Goal: Task Accomplishment & Management: Complete application form

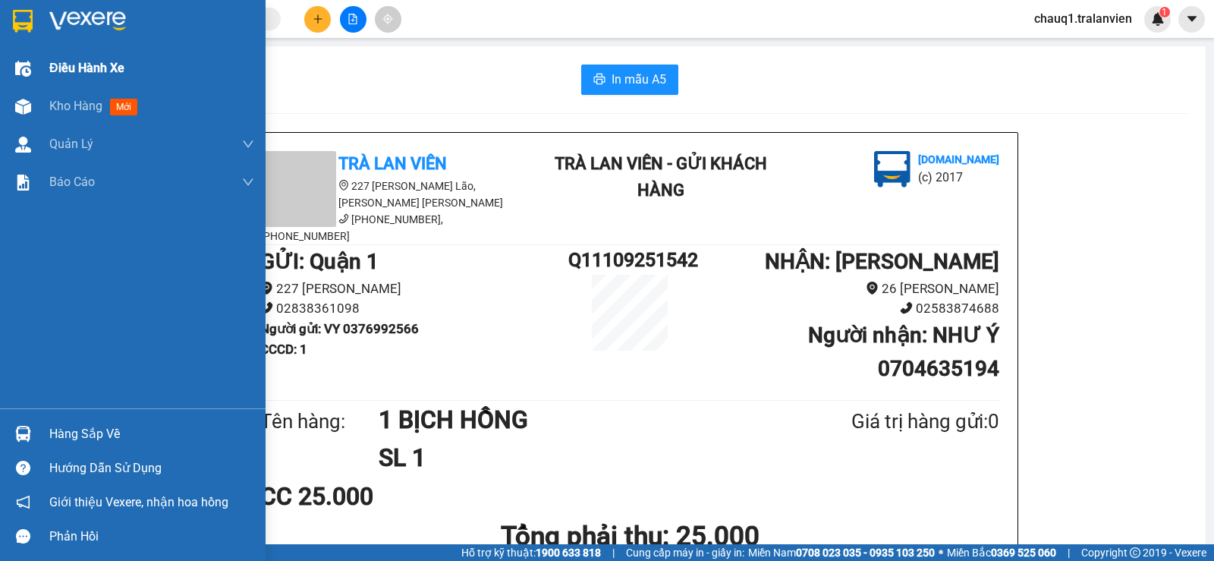
scroll to position [76, 0]
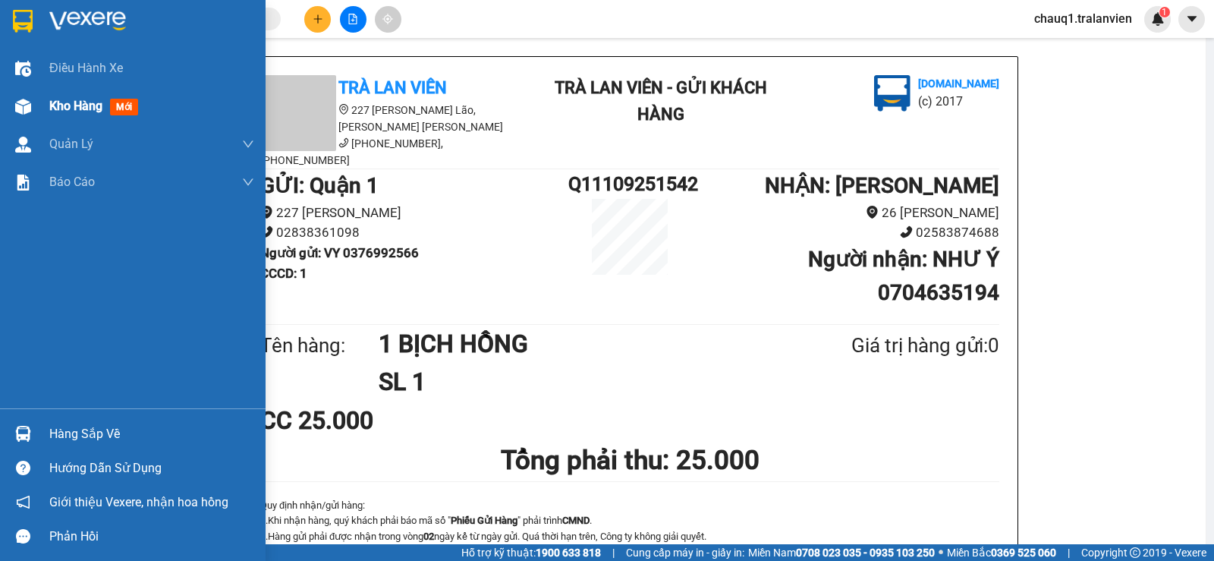
click at [66, 99] on span "Kho hàng" at bounding box center [75, 106] width 53 height 14
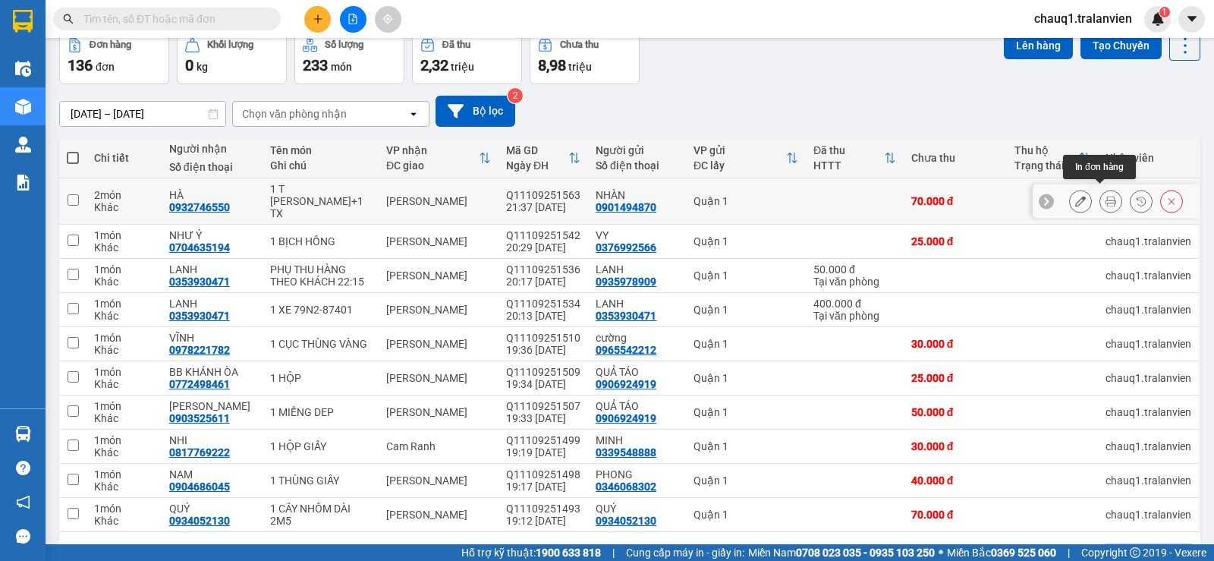
click at [1105, 195] on button at bounding box center [1110, 201] width 21 height 27
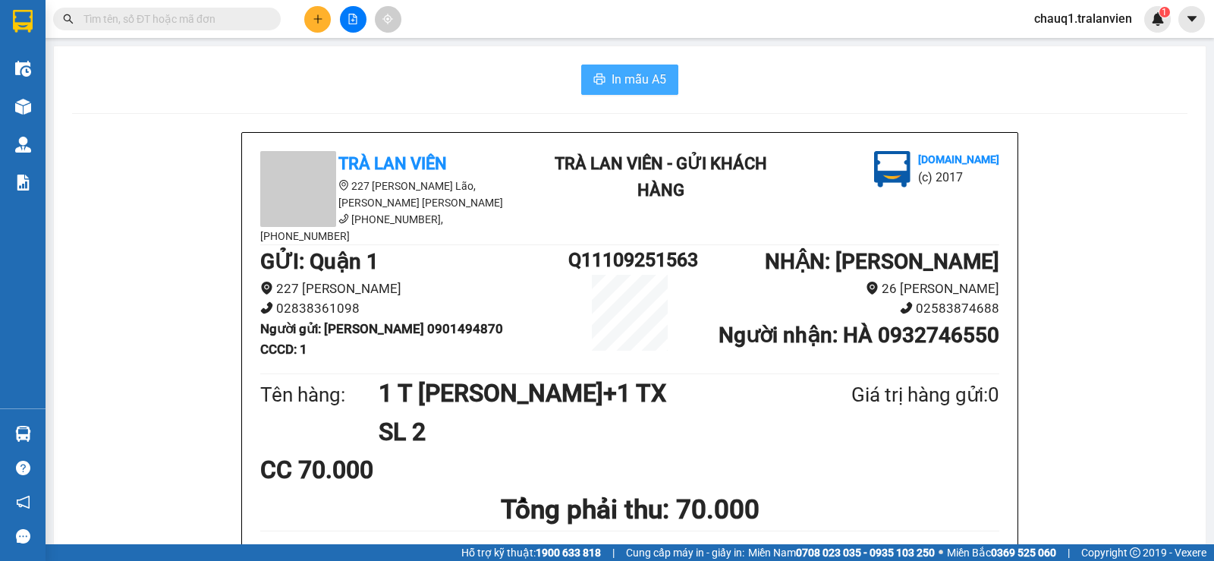
click at [654, 66] on button "In mẫu A5" at bounding box center [629, 79] width 97 height 30
click at [902, 86] on div "In mẫu A5" at bounding box center [629, 79] width 1115 height 30
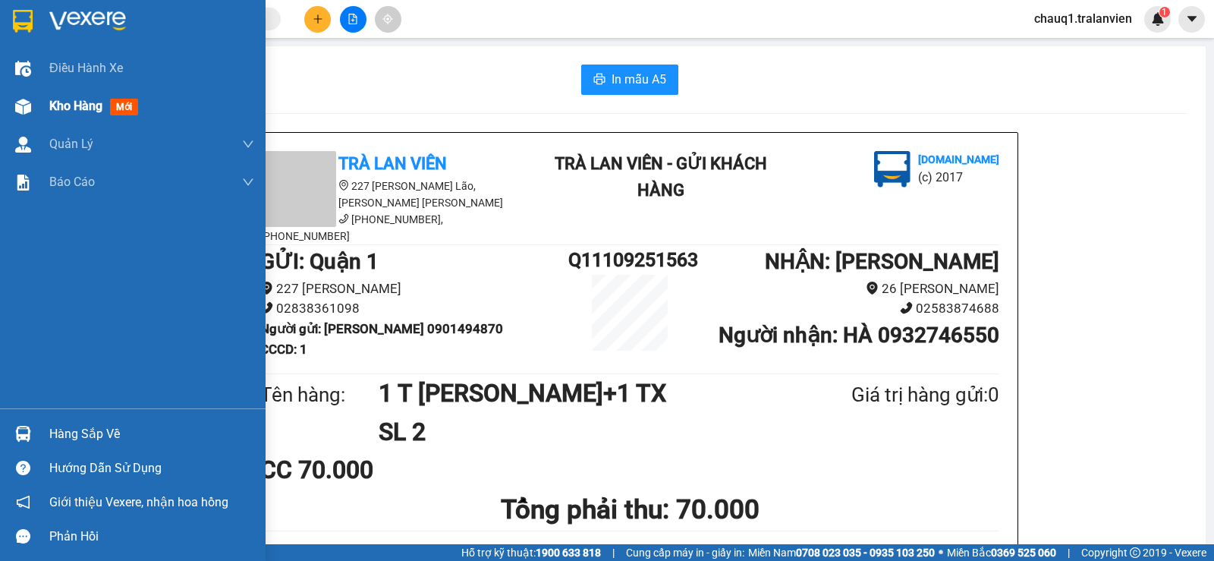
click at [49, 102] on div "Kho hàng mới" at bounding box center [133, 106] width 266 height 38
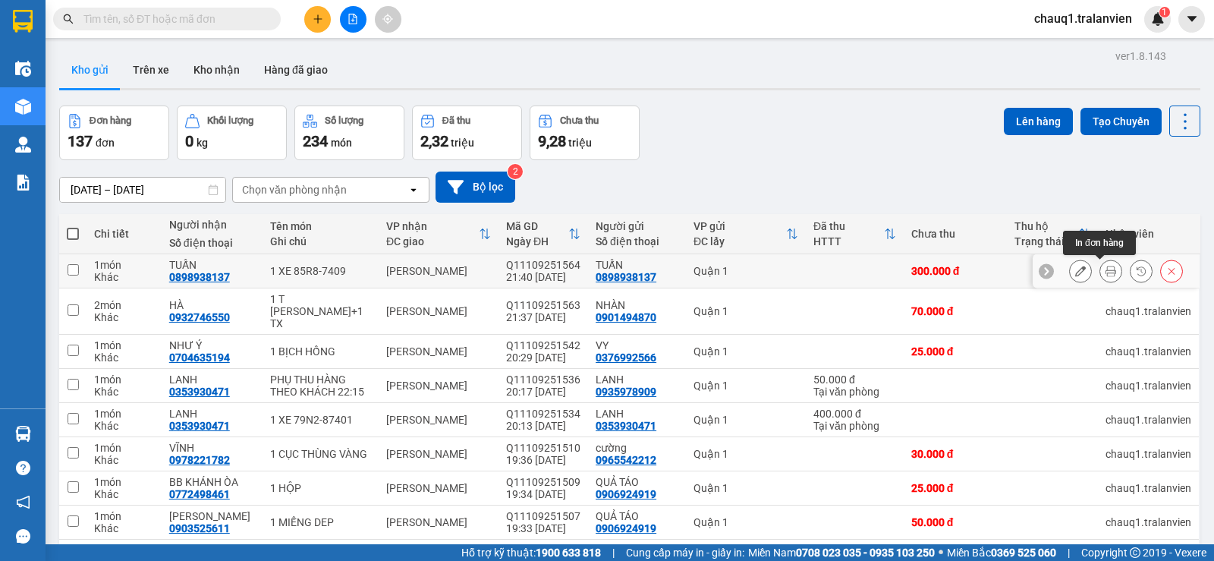
click at [1106, 269] on icon at bounding box center [1111, 271] width 11 height 11
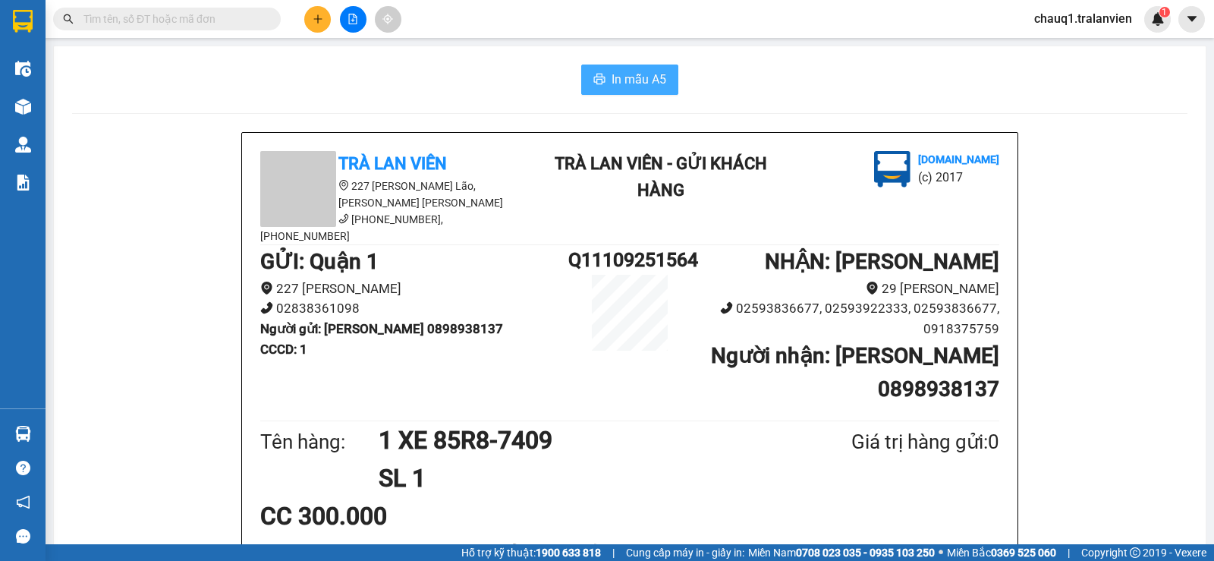
click at [593, 78] on icon "printer" at bounding box center [599, 79] width 12 height 12
click at [754, 88] on div "In mẫu A5" at bounding box center [629, 79] width 1115 height 30
click at [316, 11] on button at bounding box center [317, 19] width 27 height 27
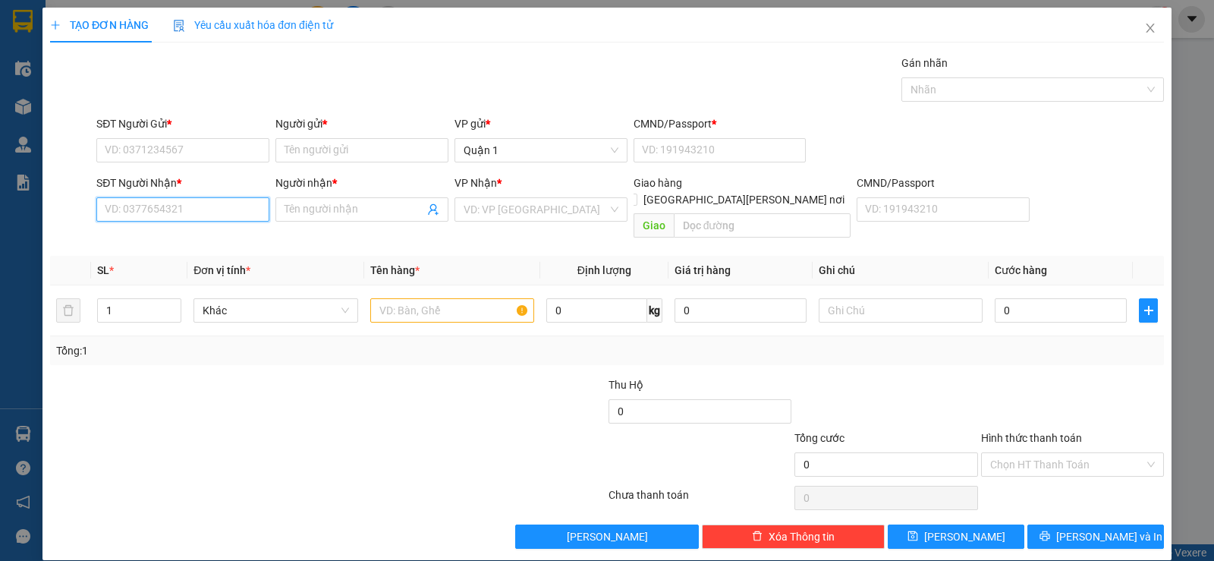
click at [209, 205] on input "SĐT Người Nhận *" at bounding box center [182, 209] width 173 height 24
click at [117, 234] on div "0935979803 - QUÂN KHATOCO" at bounding box center [181, 239] width 153 height 17
type input "0935979803"
type input "QUÂN KHATOCO"
type input "0935979803"
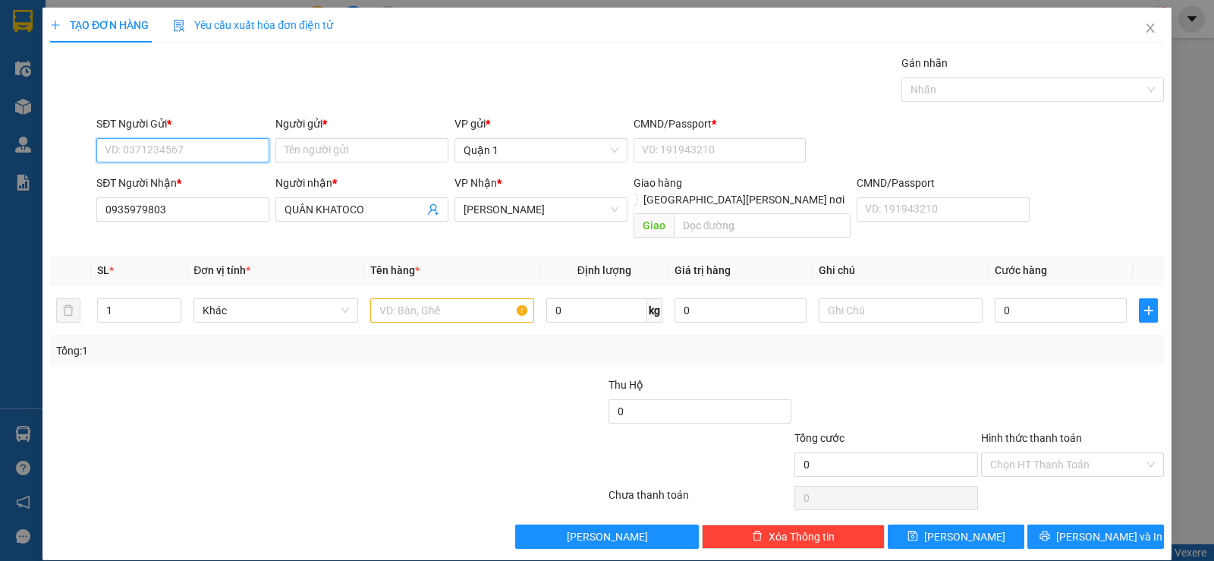
click at [214, 149] on input "SĐT Người Gửi *" at bounding box center [182, 150] width 173 height 24
click at [204, 171] on div "0907876360 - MINH" at bounding box center [181, 180] width 171 height 24
type input "0907876360"
type input "MINH"
type input "056204003478"
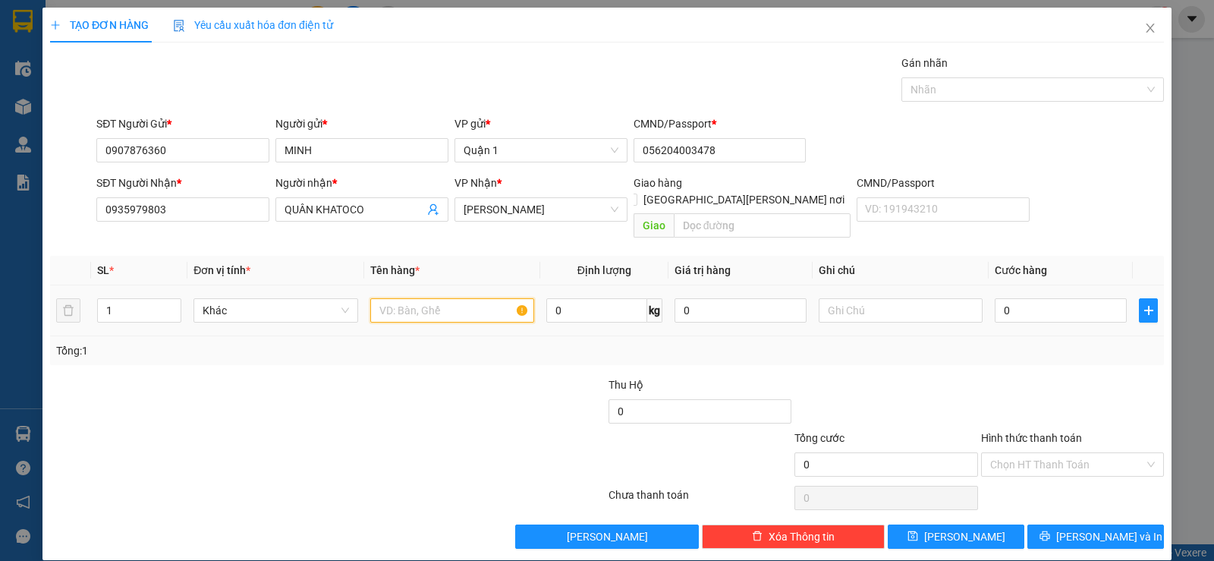
click at [391, 298] on input "text" at bounding box center [452, 310] width 164 height 24
type input "1 TẬP TRẮNG"
click at [1021, 298] on input "0" at bounding box center [1061, 310] width 132 height 24
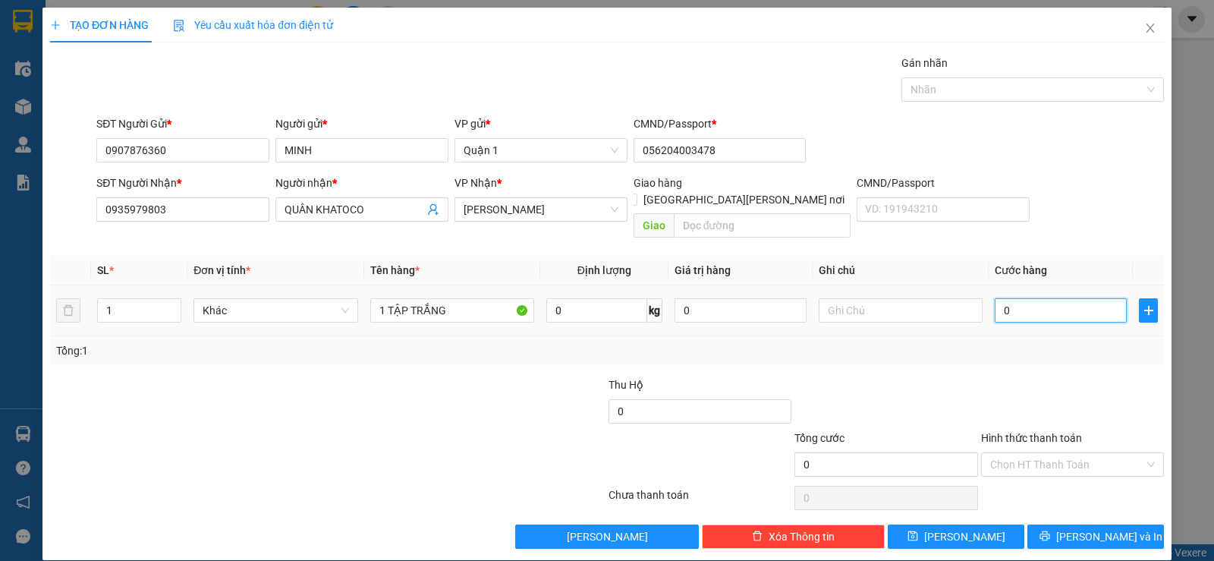
type input "3"
type input "30"
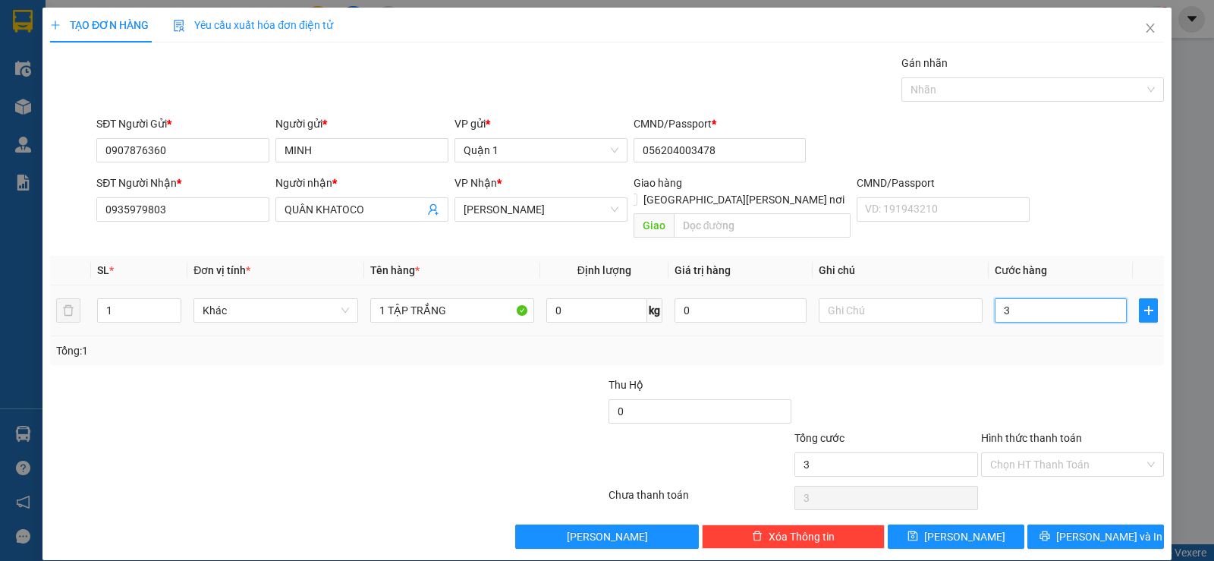
type input "30"
type input "30.000"
click at [1008, 348] on div "Transit Pickup Surcharge Ids Transit Deliver Surcharge Ids Transit Deliver Surc…" at bounding box center [607, 302] width 1114 height 494
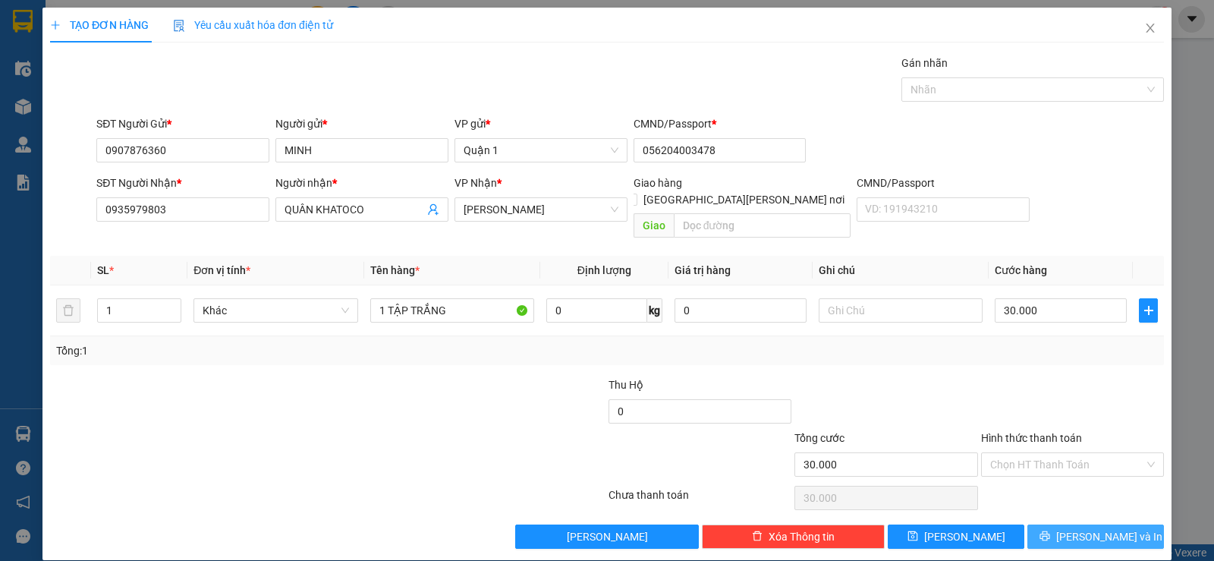
click at [1114, 528] on span "[PERSON_NAME] và In" at bounding box center [1109, 536] width 106 height 17
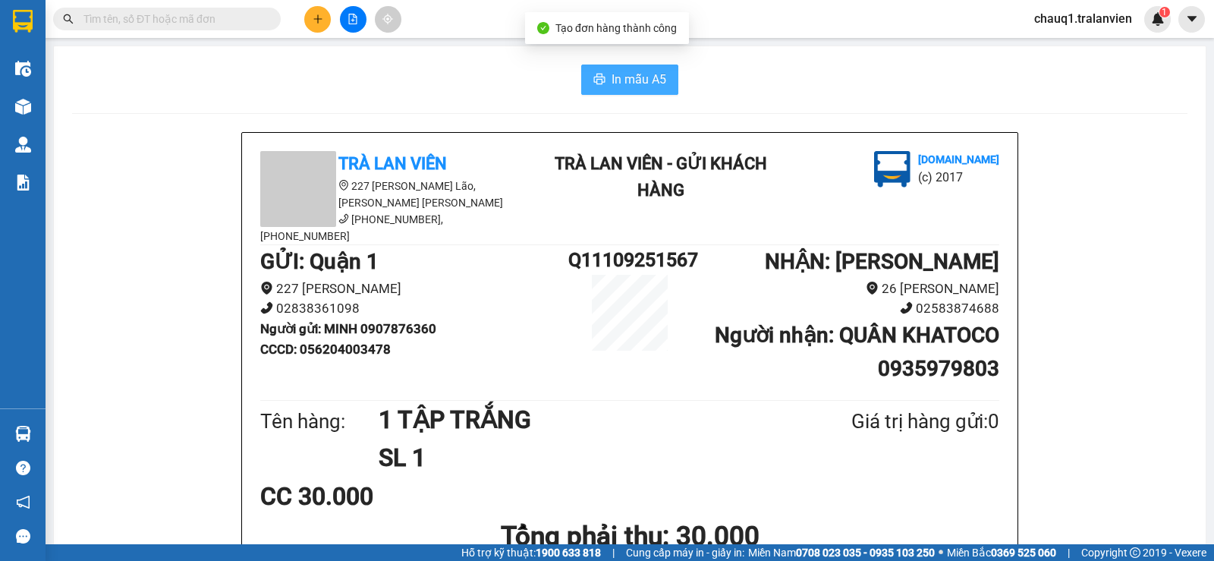
click at [624, 81] on span "In mẫu A5" at bounding box center [639, 79] width 55 height 19
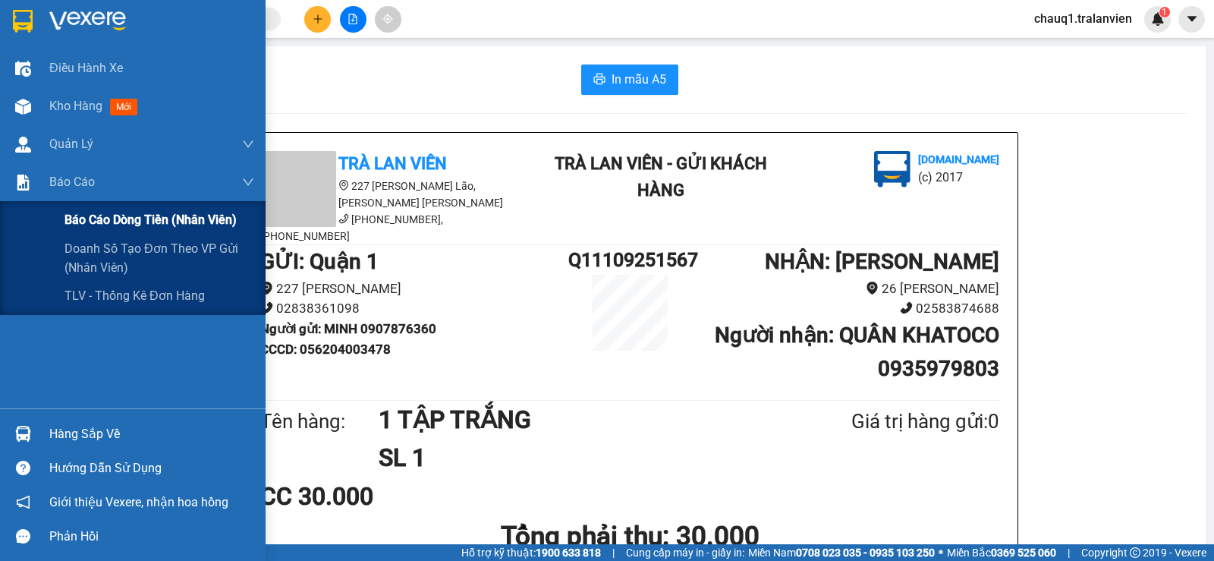
click at [82, 221] on span "Báo cáo dòng tiền (nhân viên)" at bounding box center [150, 219] width 172 height 19
